Goal: Information Seeking & Learning: Find specific fact

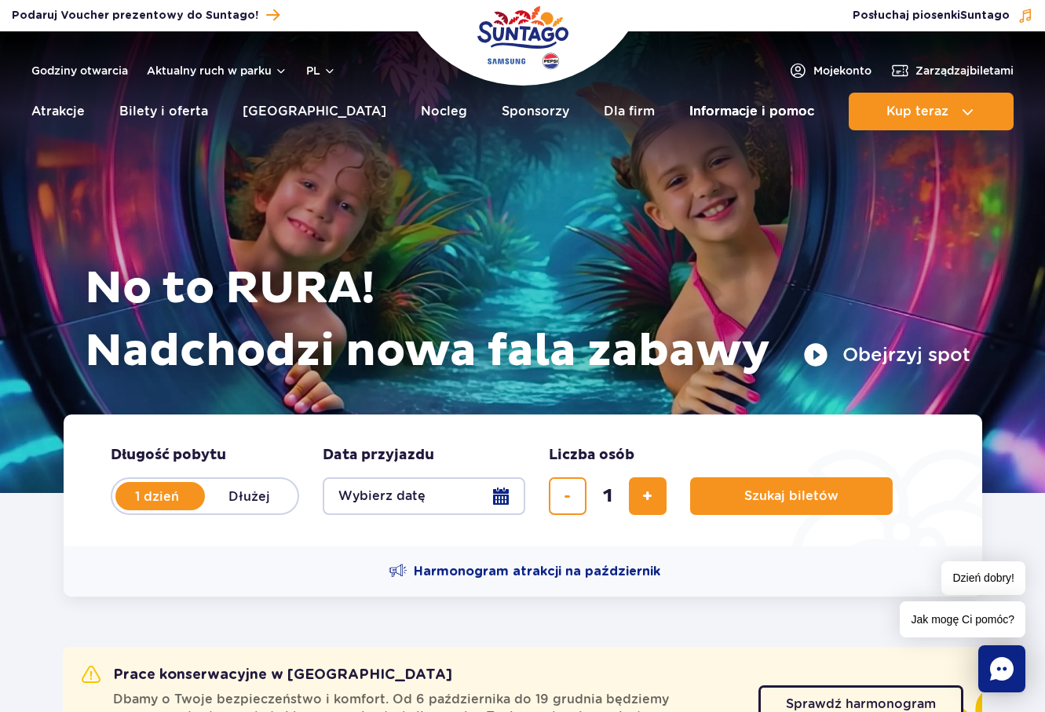
click at [724, 112] on link "Informacje i pomoc" at bounding box center [751, 112] width 125 height 38
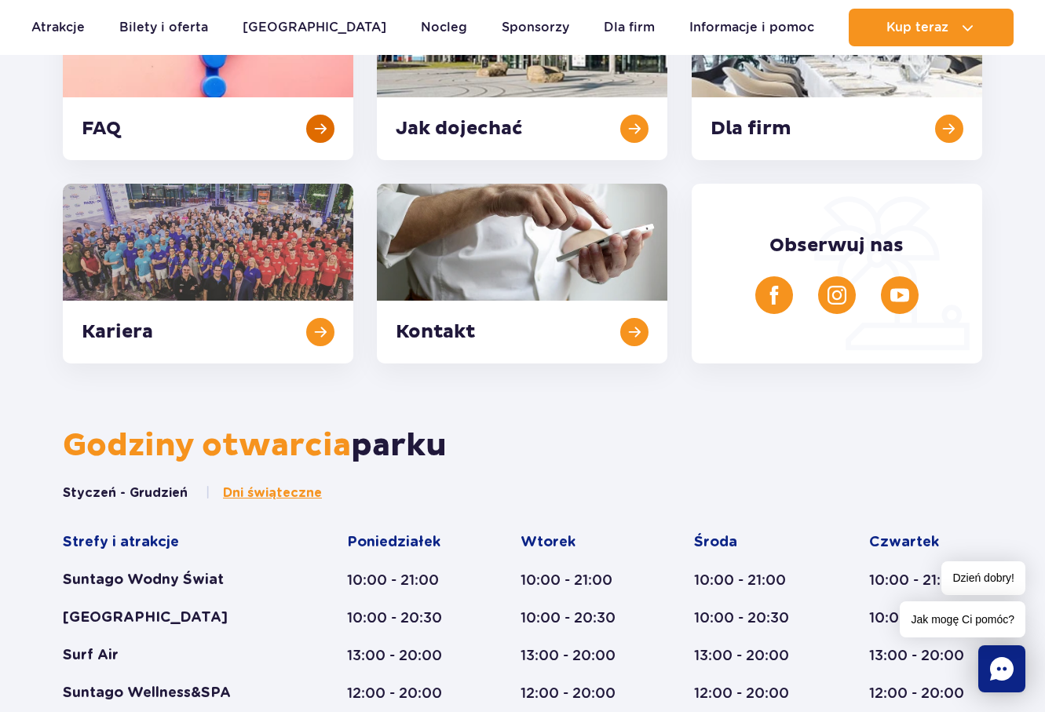
scroll to position [471, 0]
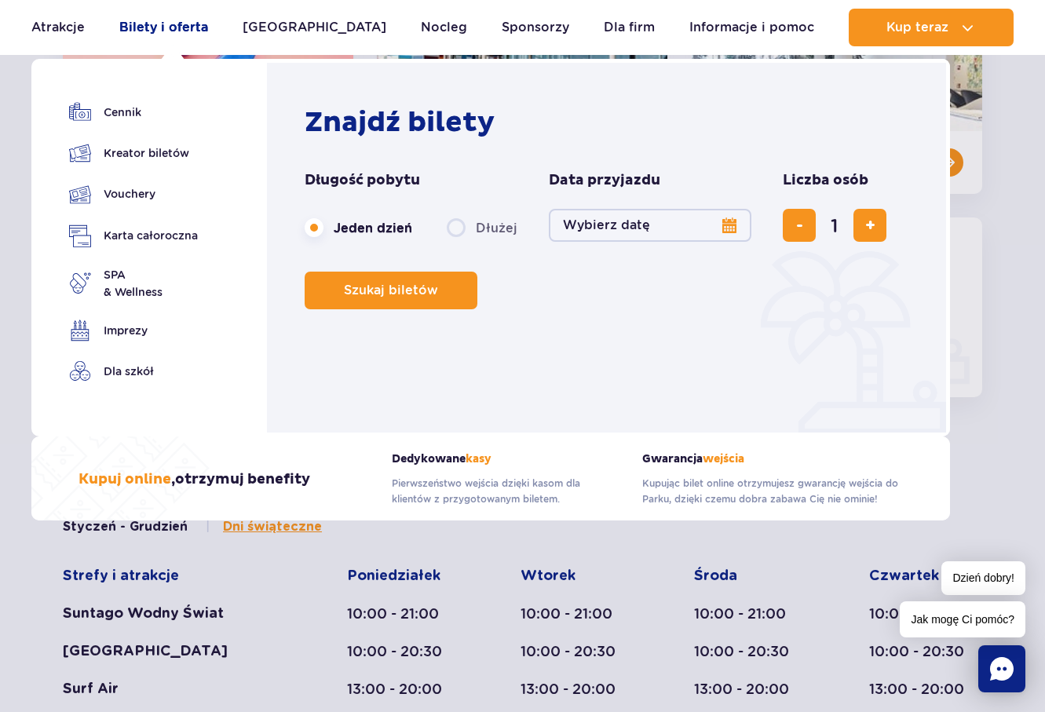
click at [183, 27] on link "Bilety i oferta" at bounding box center [163, 28] width 89 height 38
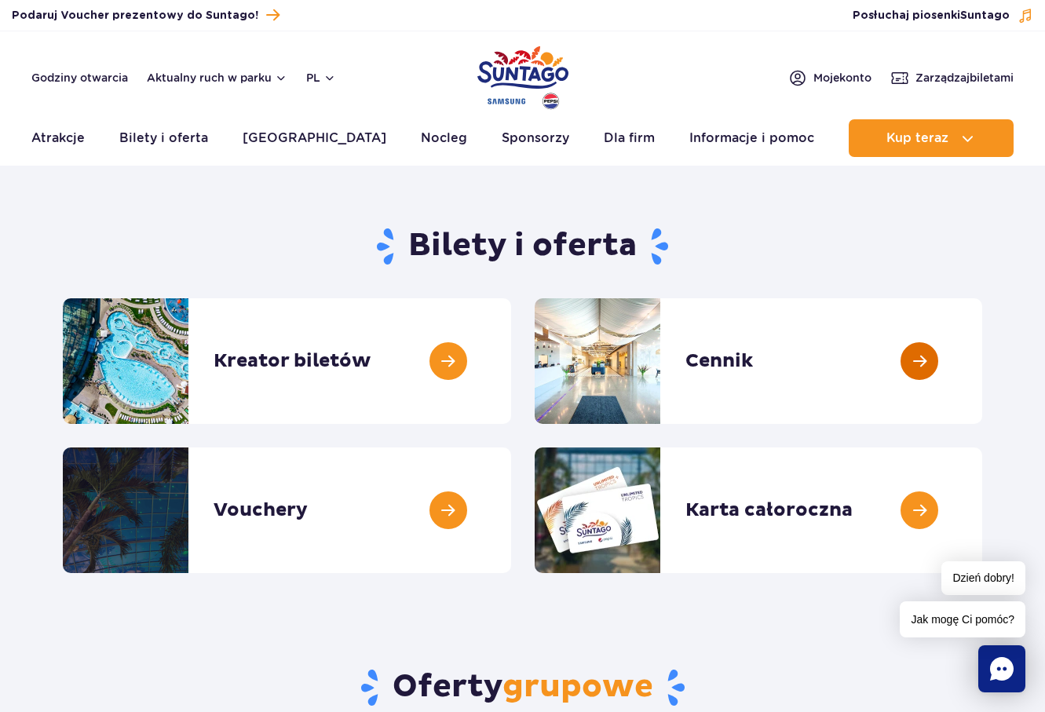
click at [982, 357] on link at bounding box center [982, 361] width 0 height 126
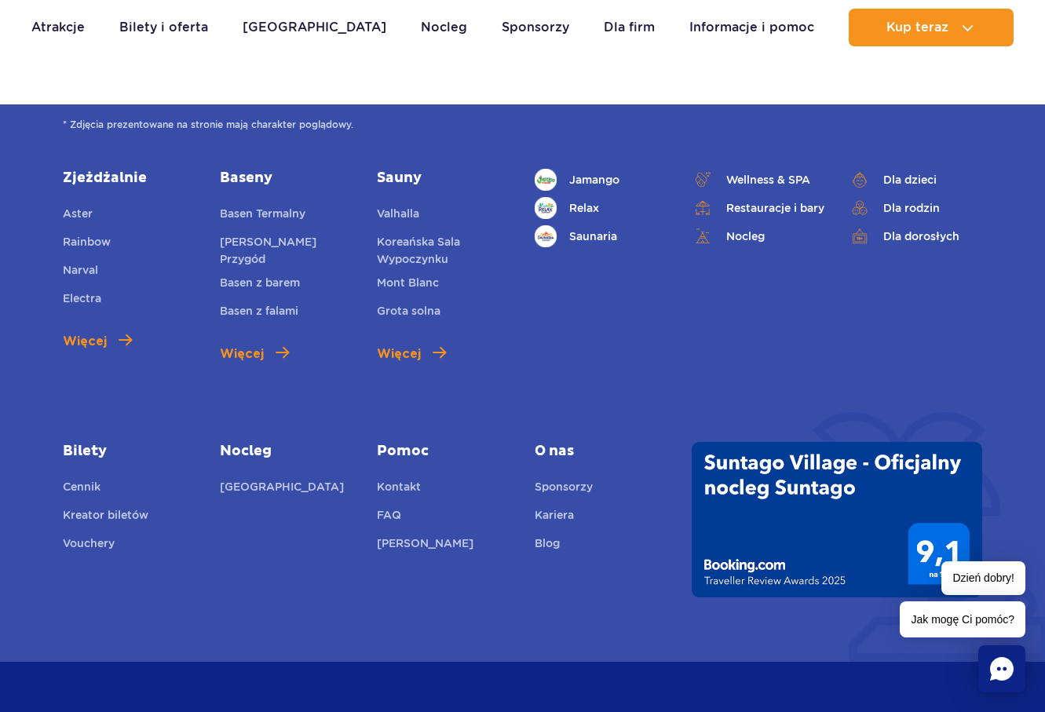
scroll to position [2064, 0]
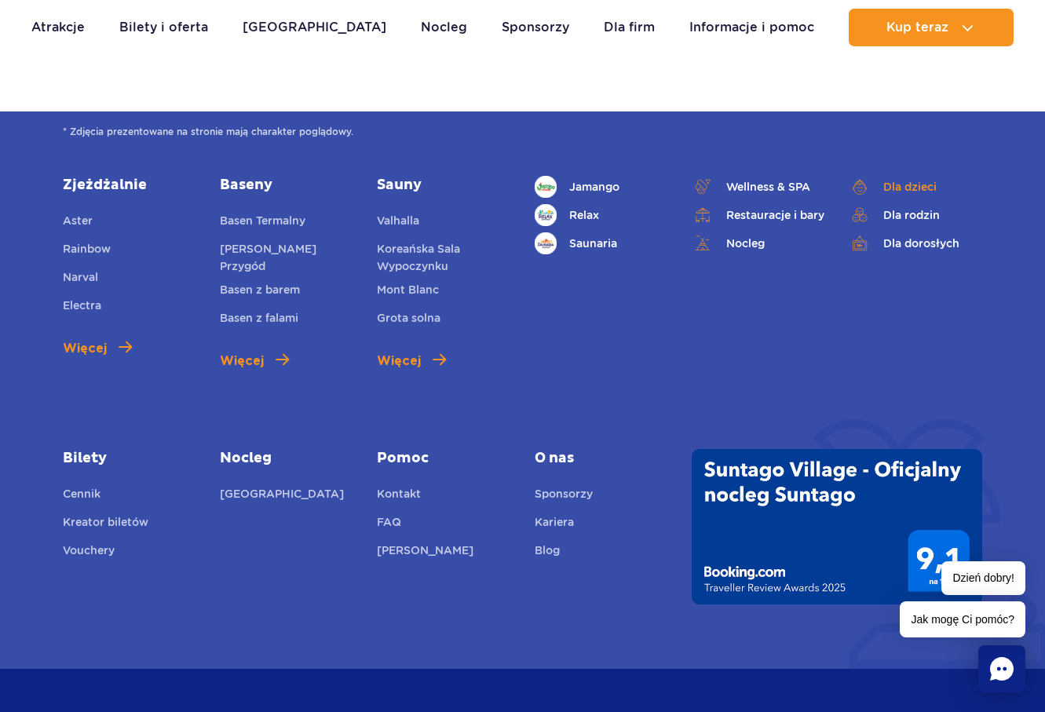
click at [898, 188] on link "Dla dzieci" at bounding box center [915, 187] width 133 height 22
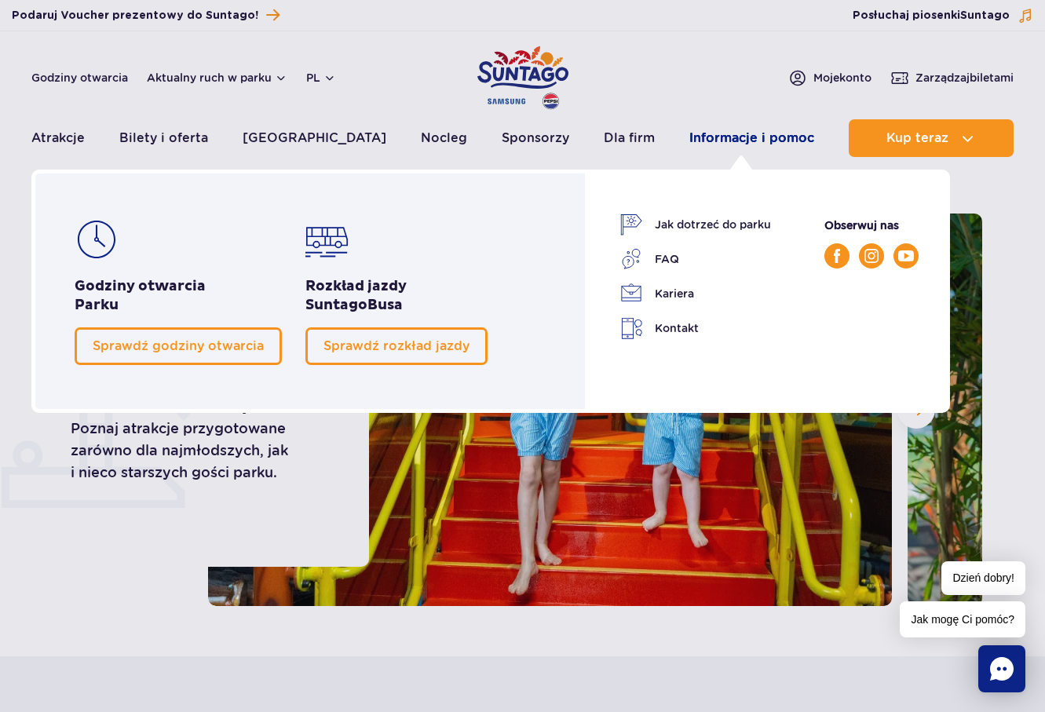
click at [729, 138] on link "Informacje i pomoc" at bounding box center [751, 138] width 125 height 38
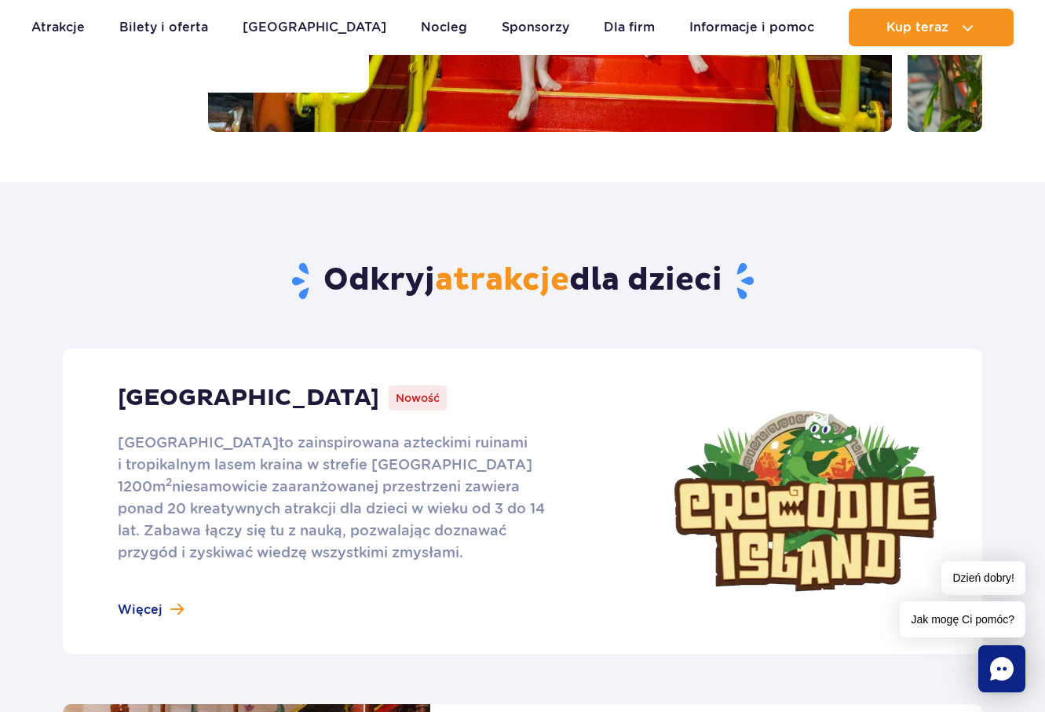
scroll to position [471, 0]
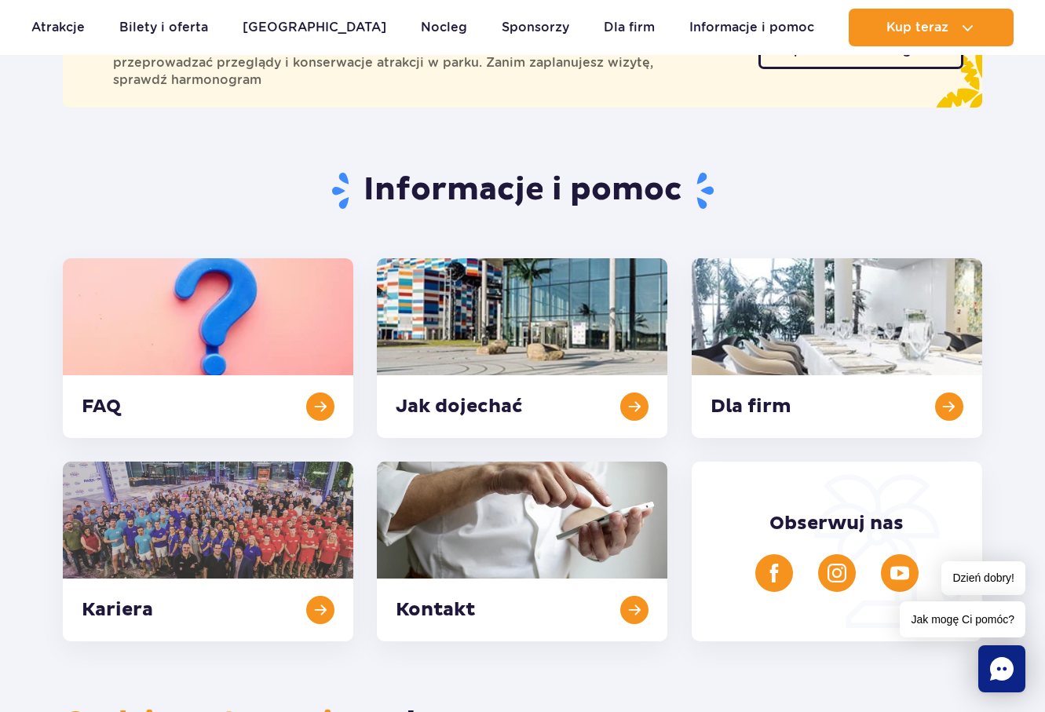
scroll to position [393, 0]
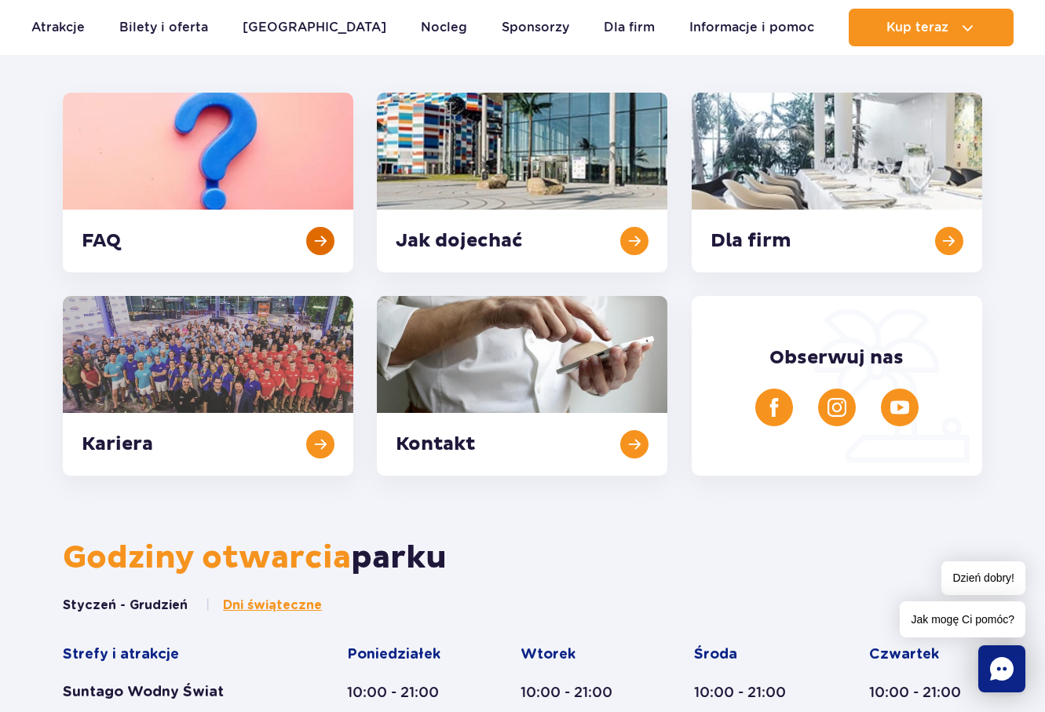
click at [321, 242] on link at bounding box center [208, 183] width 291 height 180
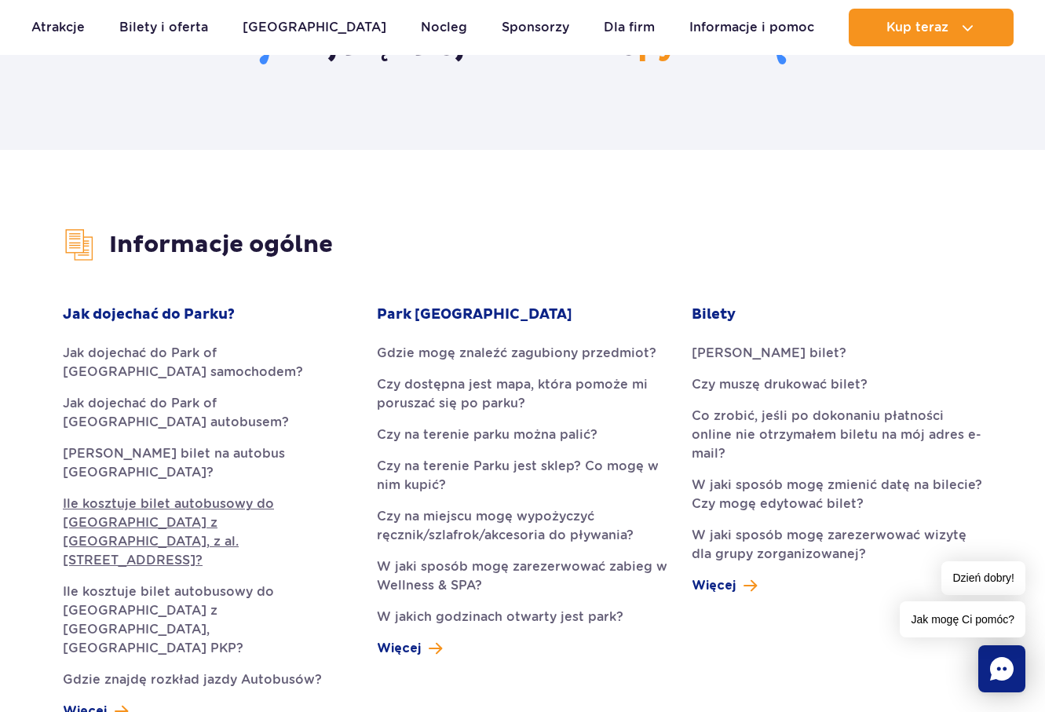
scroll to position [393, 0]
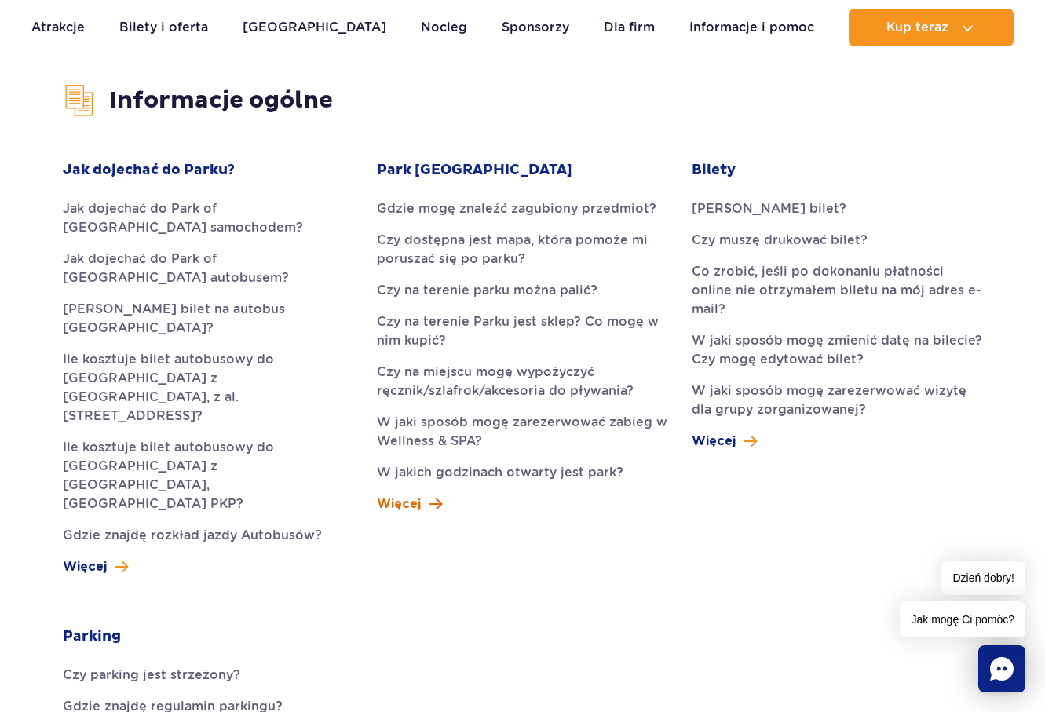
click at [409, 509] on span "Więcej" at bounding box center [399, 504] width 44 height 19
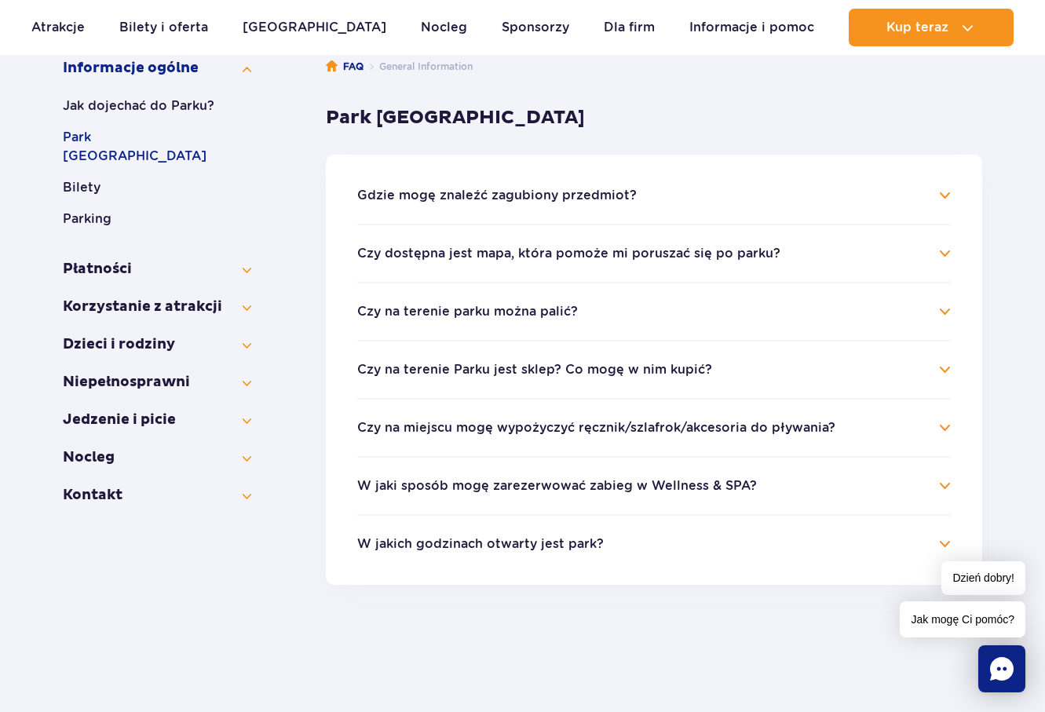
scroll to position [236, 0]
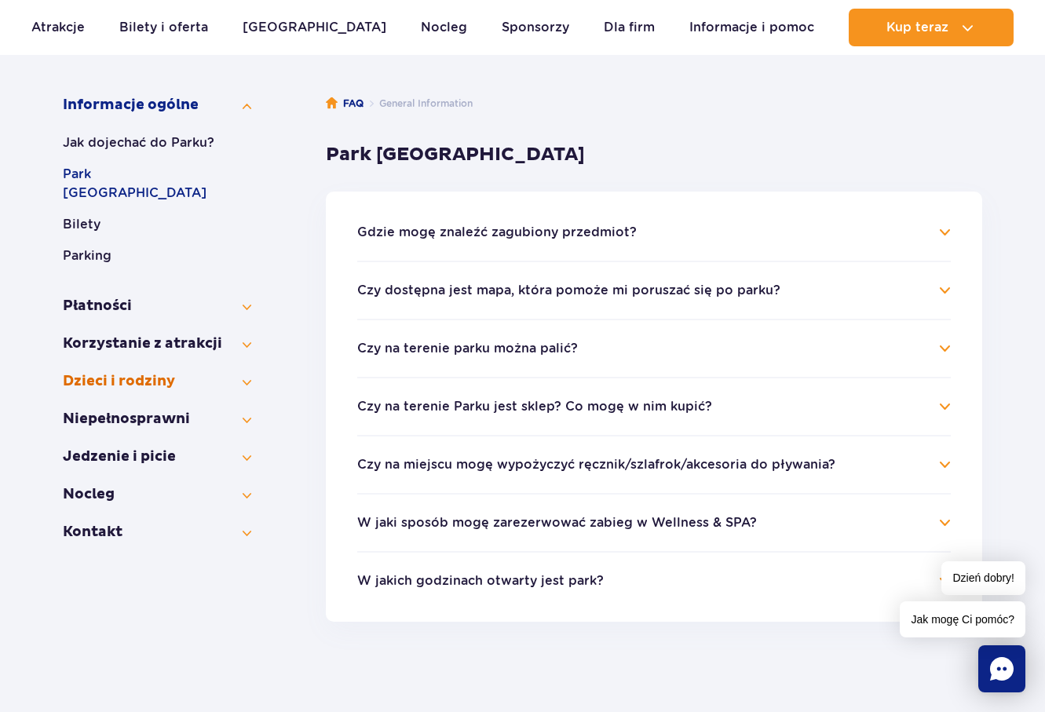
click at [155, 372] on button "Dzieci i rodziny" at bounding box center [157, 381] width 188 height 19
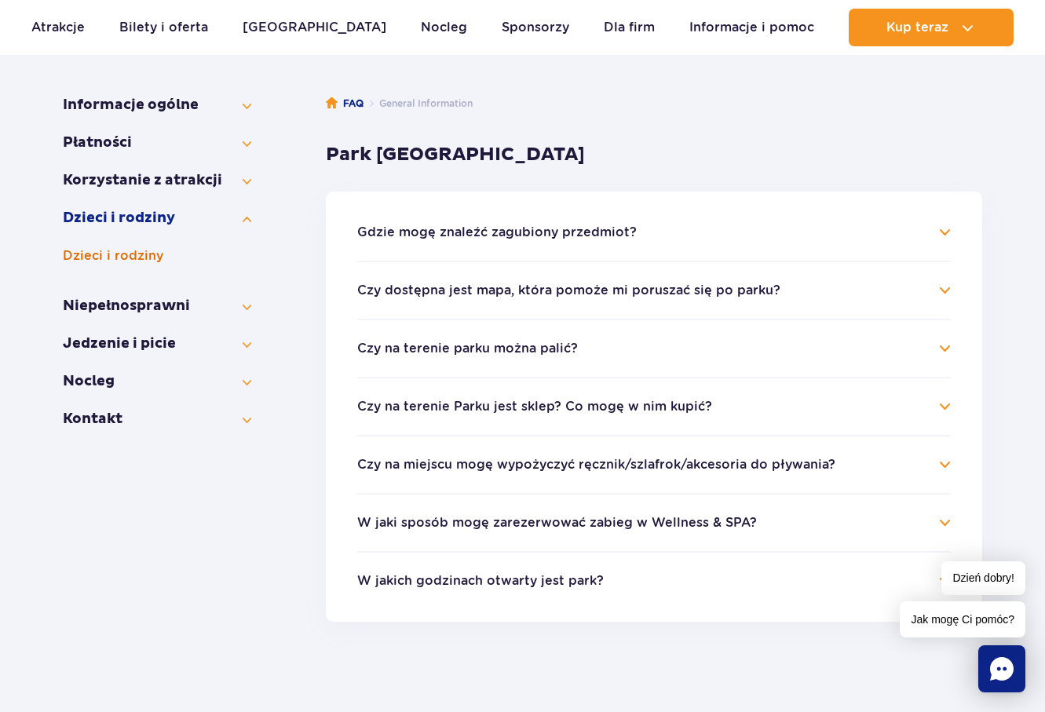
click at [126, 254] on button "Dzieci i rodziny" at bounding box center [157, 256] width 188 height 19
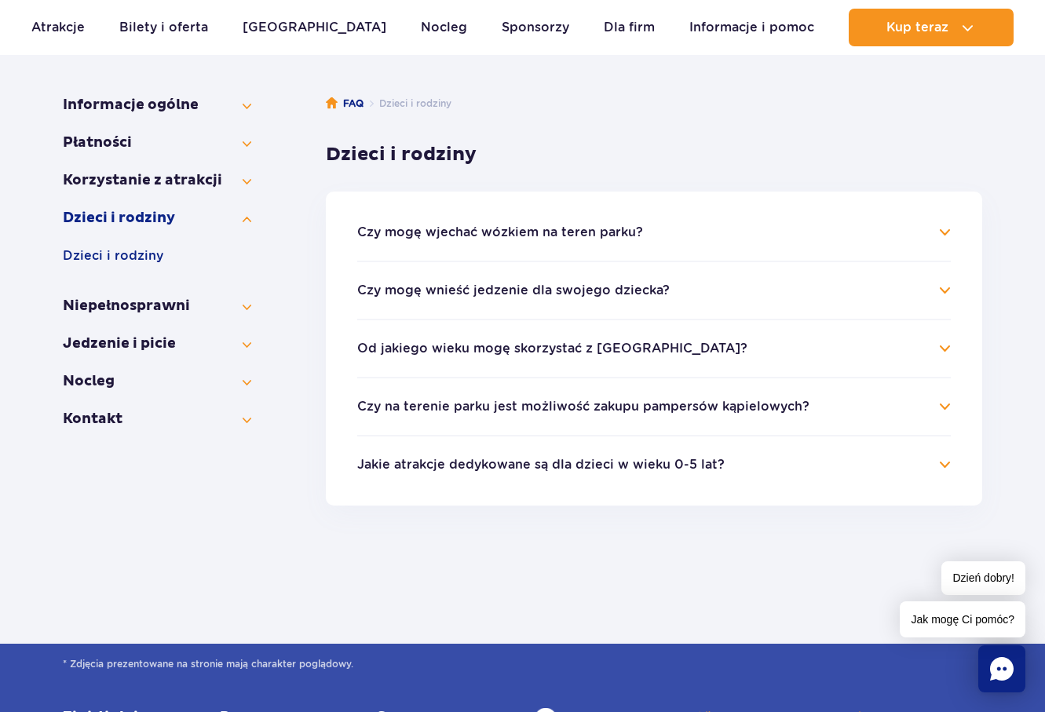
click at [433, 342] on button "Od jakiego wieku mogę skorzystać z Suntago?" at bounding box center [552, 349] width 390 height 14
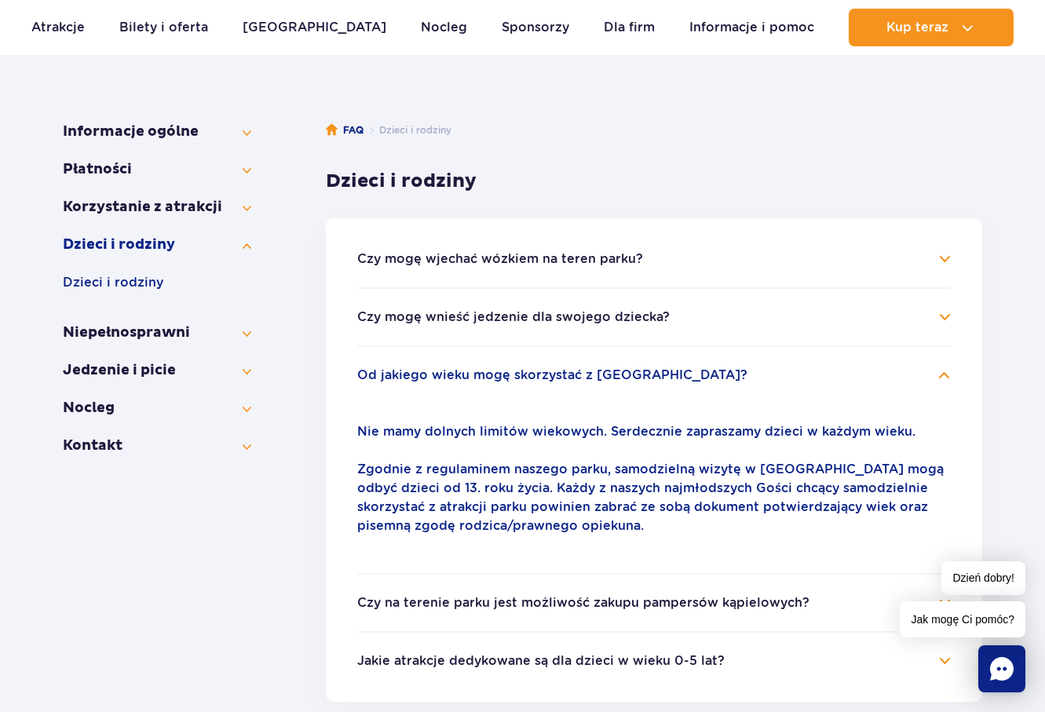
scroll to position [79, 0]
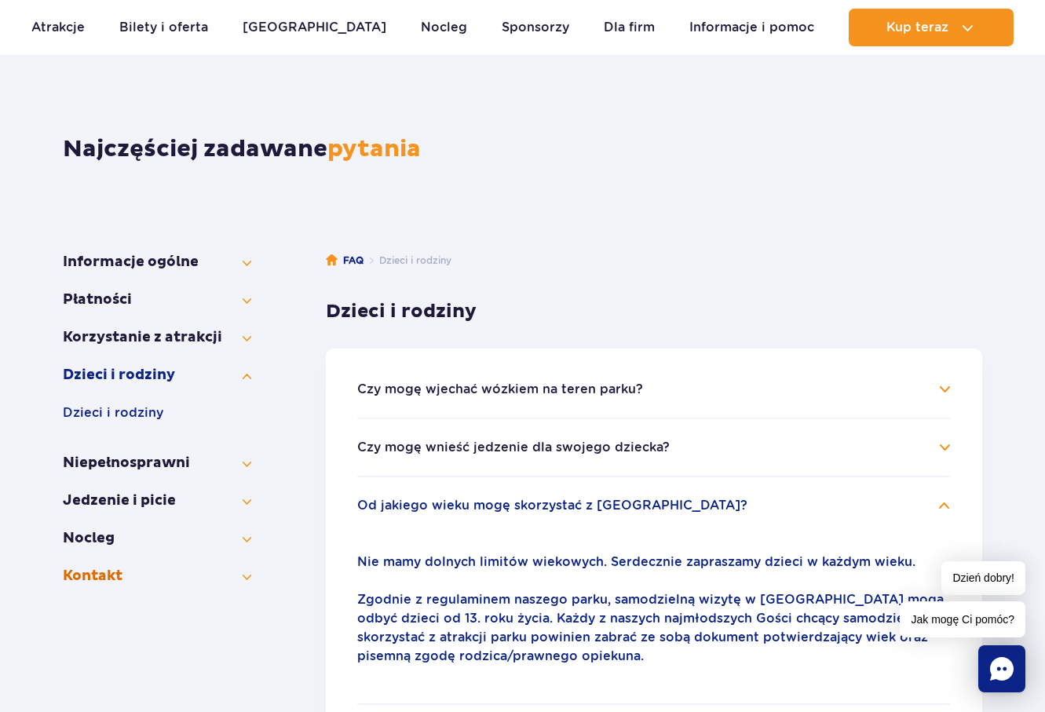
click at [129, 578] on button "Kontakt" at bounding box center [157, 576] width 188 height 19
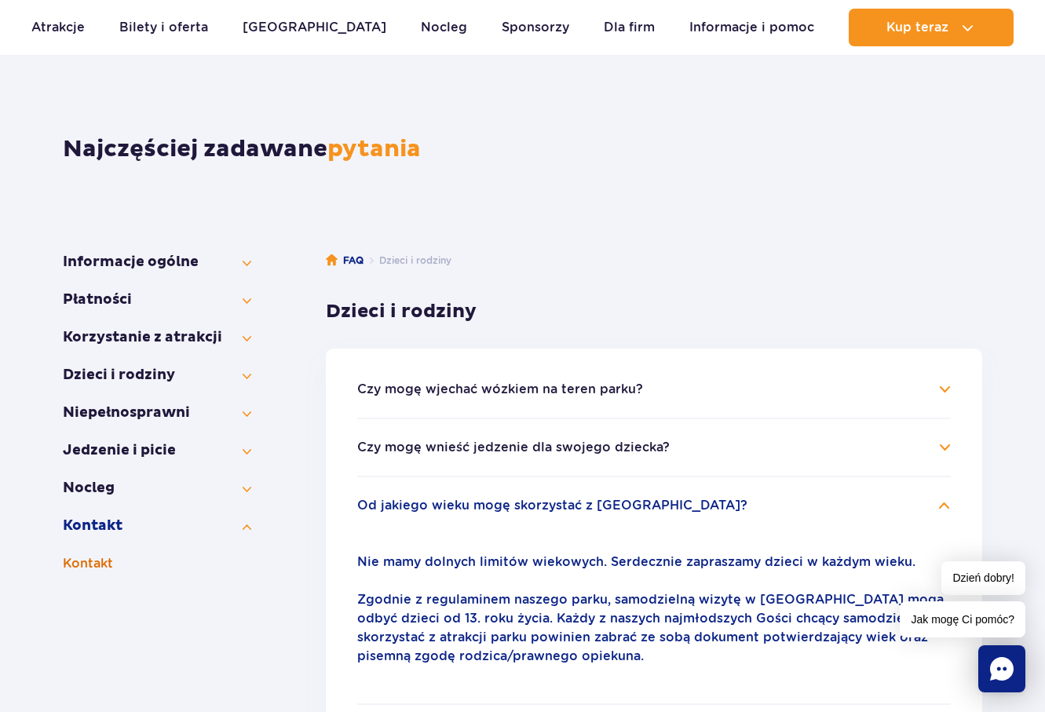
click at [105, 564] on button "Kontakt" at bounding box center [157, 563] width 188 height 19
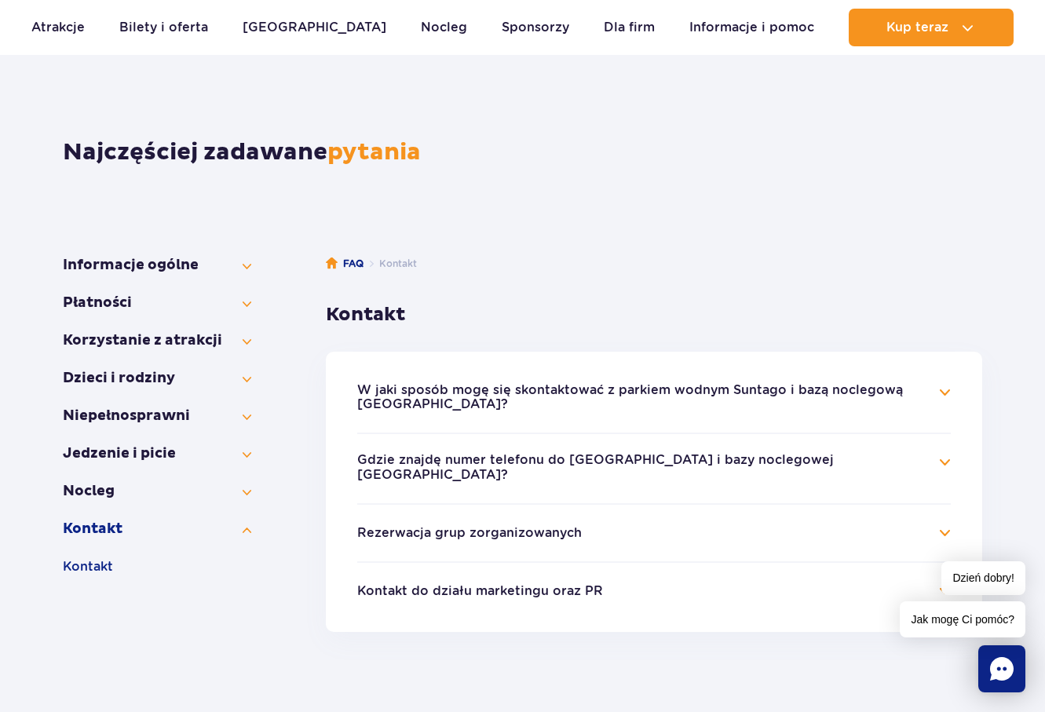
scroll to position [79, 0]
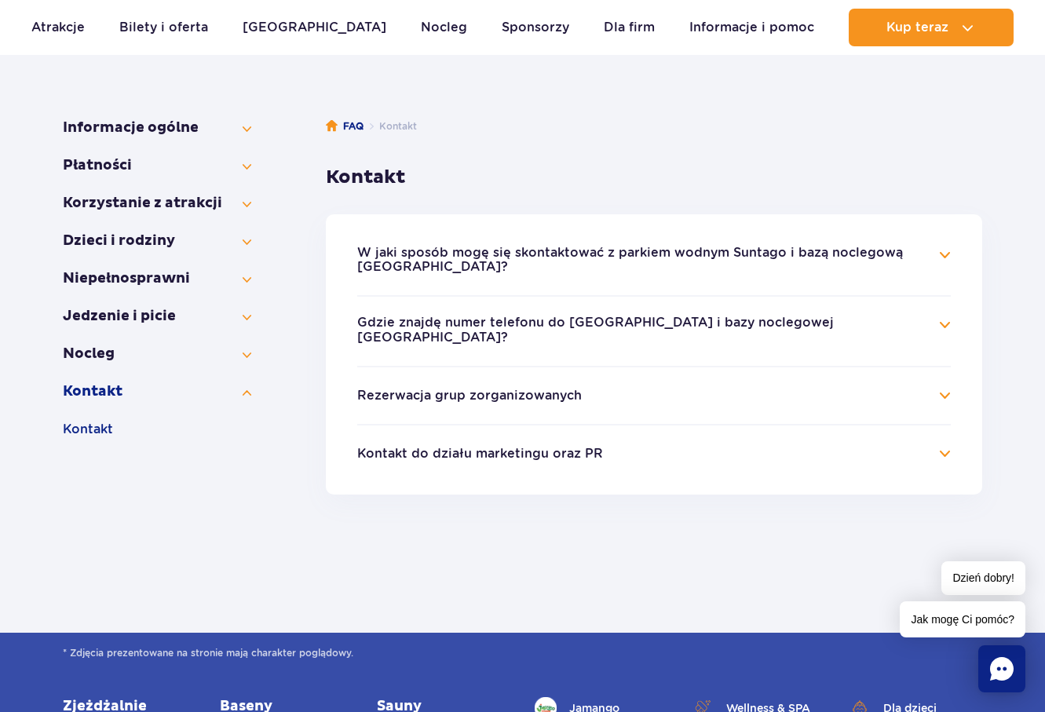
scroll to position [236, 0]
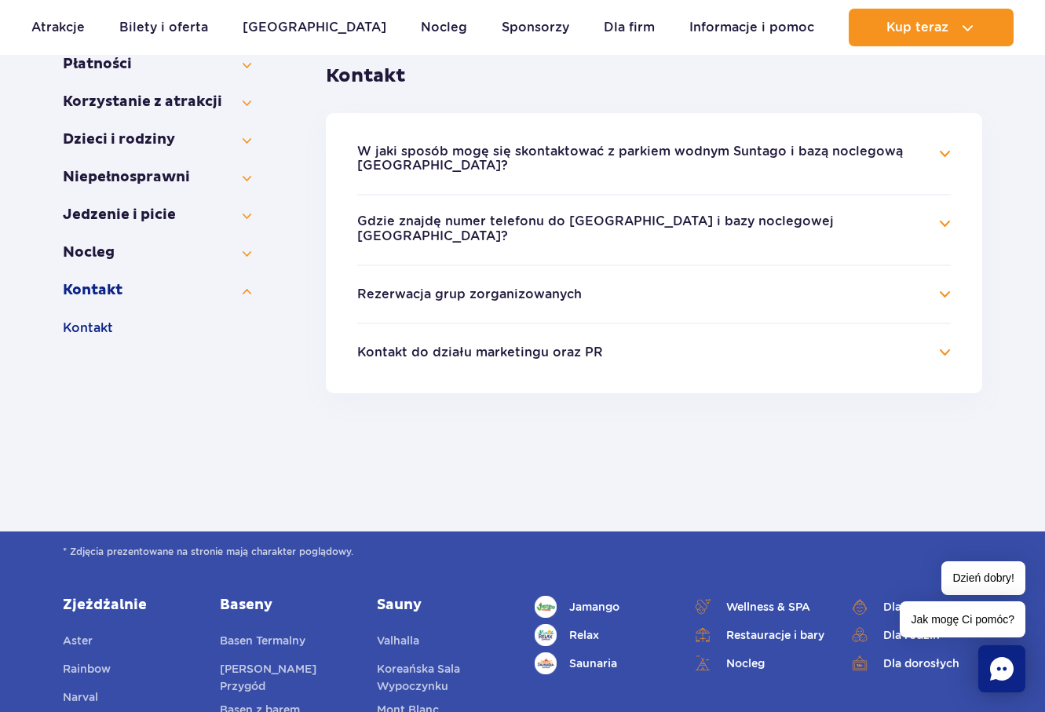
scroll to position [236, 0]
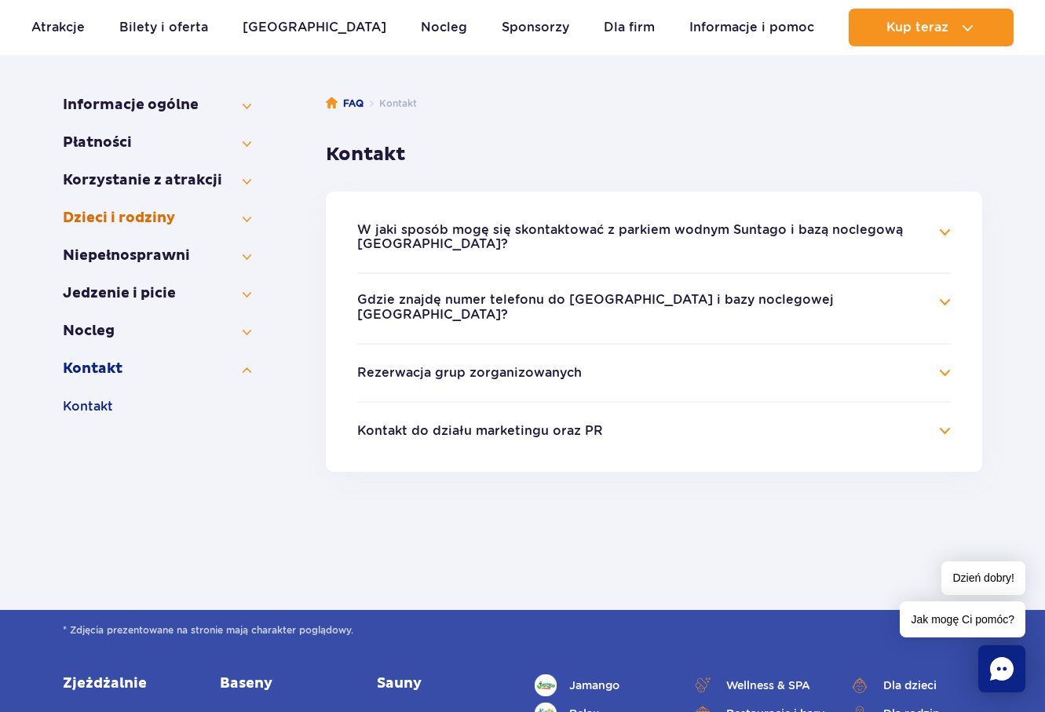
click at [247, 218] on button "Dzieci i rodziny" at bounding box center [157, 218] width 188 height 19
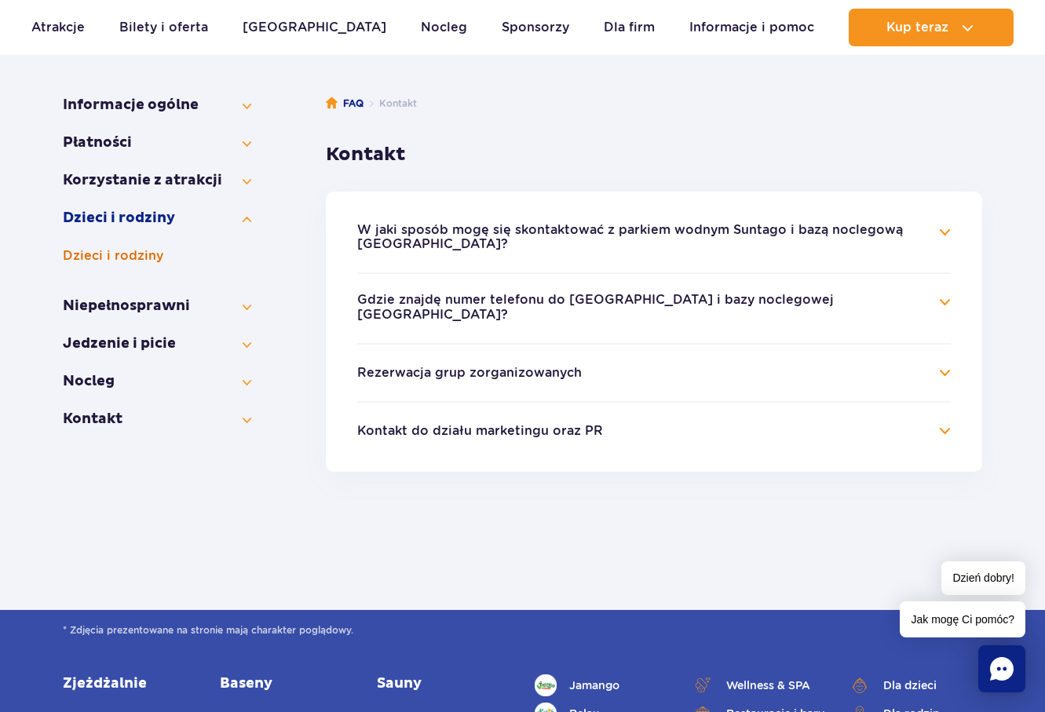
click at [128, 254] on button "Dzieci i rodziny" at bounding box center [157, 256] width 188 height 19
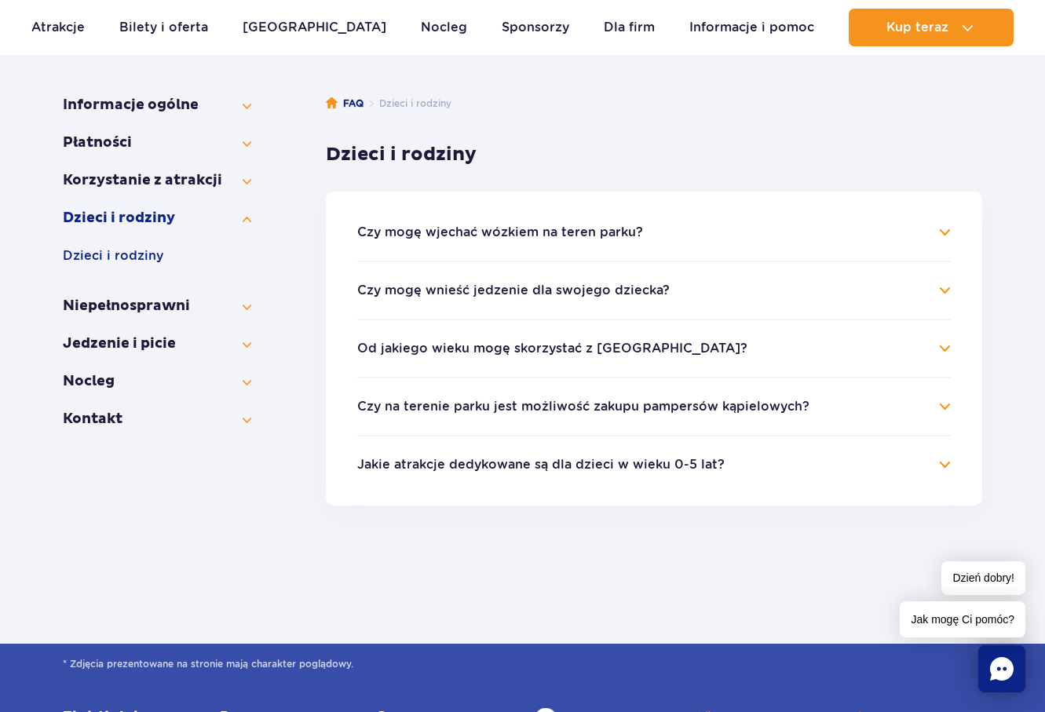
click at [562, 346] on button "Od jakiego wieku mogę skorzystać z Suntago?" at bounding box center [552, 349] width 390 height 14
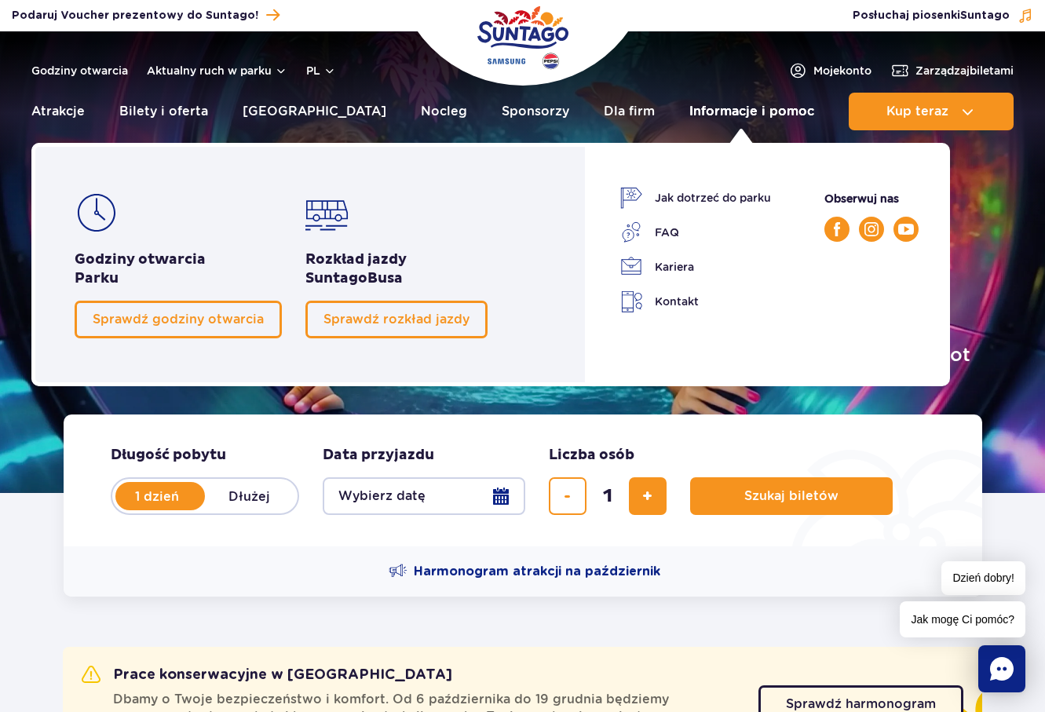
click at [751, 107] on link "Informacje i pomoc" at bounding box center [751, 112] width 125 height 38
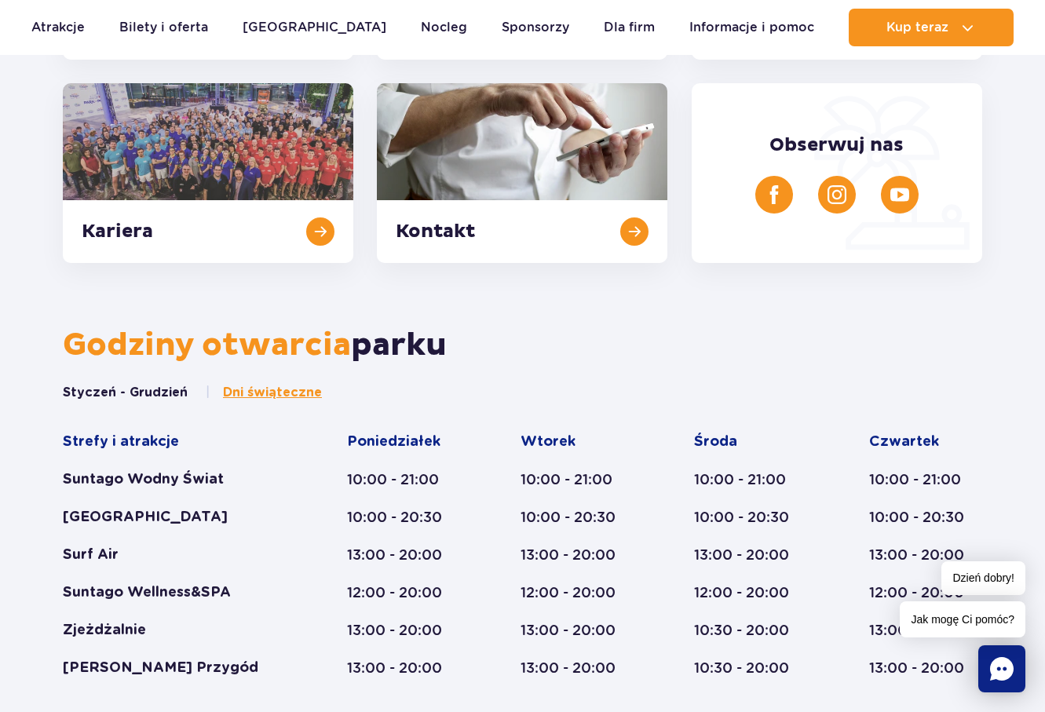
scroll to position [628, 0]
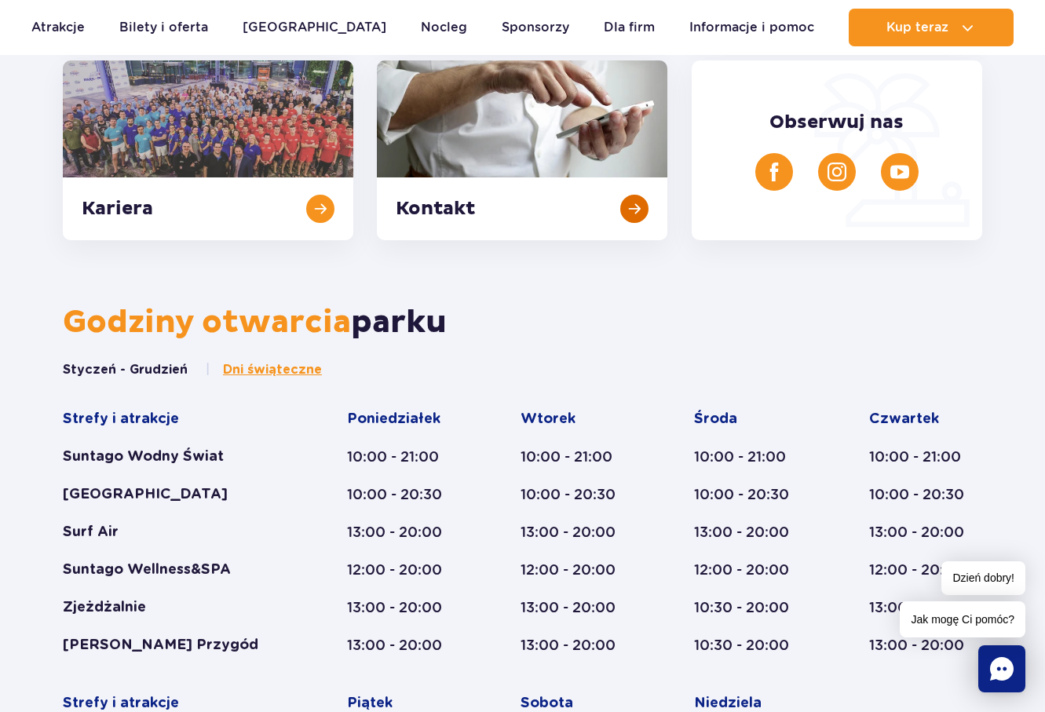
click at [470, 202] on link at bounding box center [522, 150] width 291 height 180
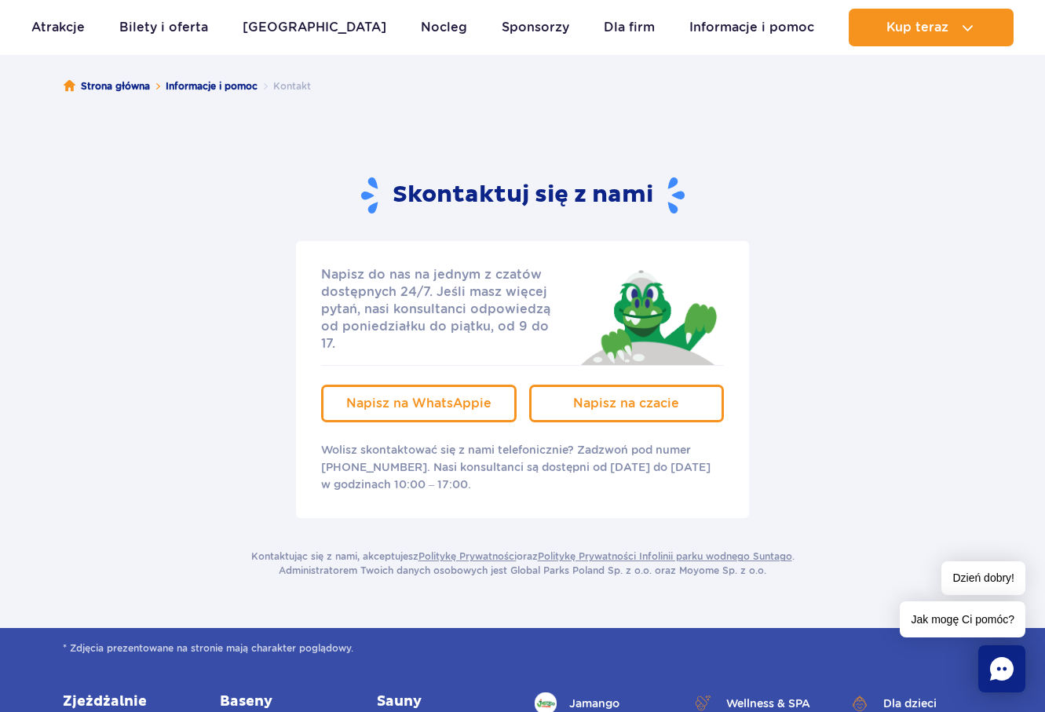
scroll to position [157, 0]
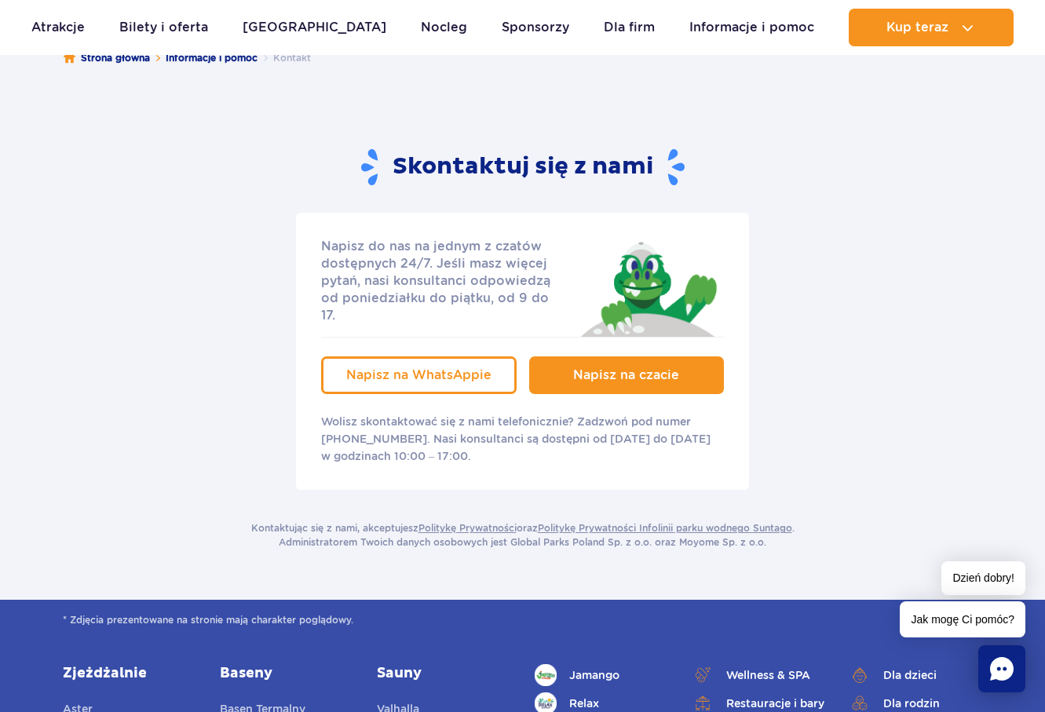
click at [595, 367] on span "Napisz na czacie" at bounding box center [626, 374] width 106 height 15
